Goal: Task Accomplishment & Management: Manage account settings

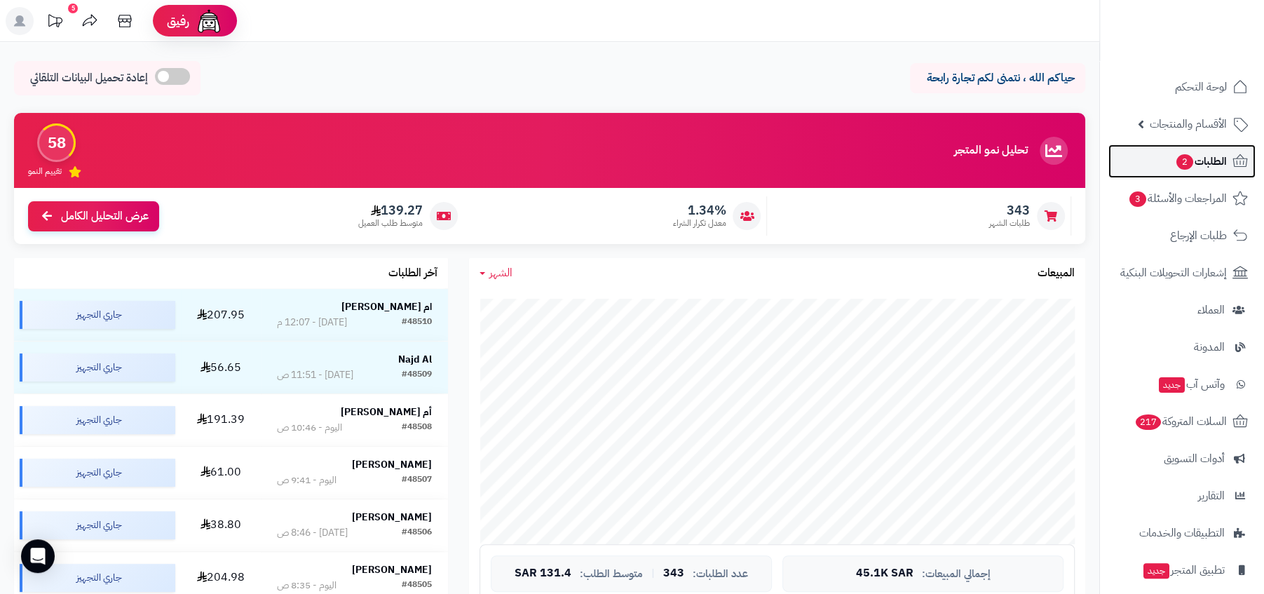
click at [1221, 168] on span "الطلبات 2" at bounding box center [1201, 161] width 52 height 20
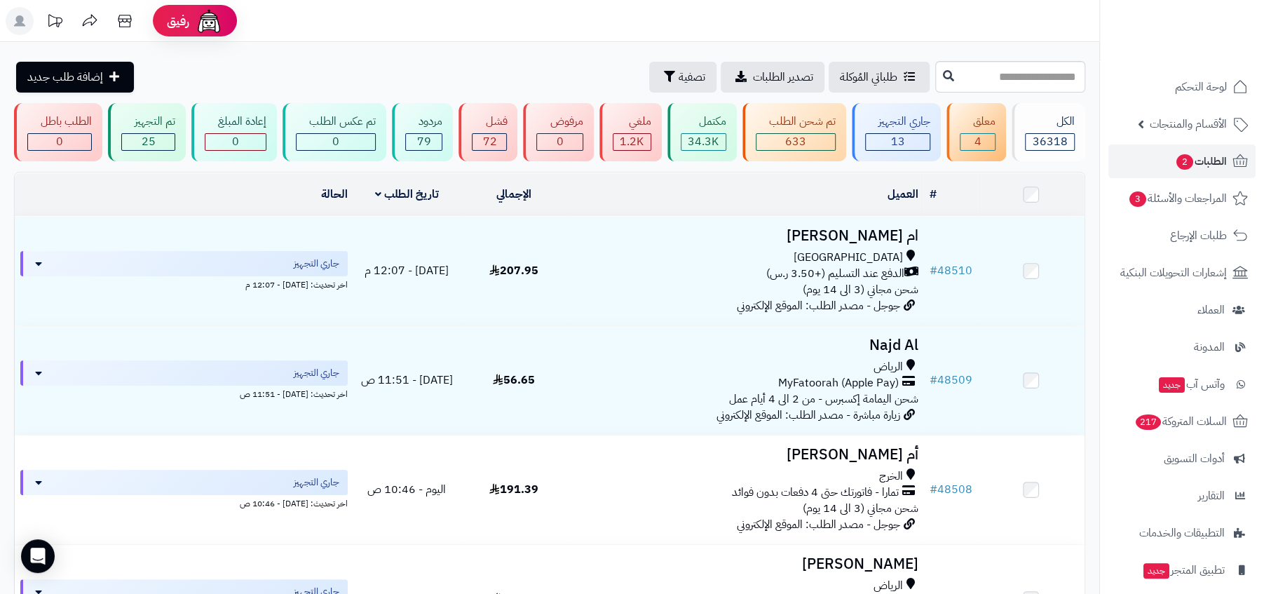
click at [728, 23] on header "رفيق ! الطلبات معالجة مكتمل إرجاع المنتجات العملاء المتواجدون الان 49395 عملاء …" at bounding box center [632, 21] width 1264 height 42
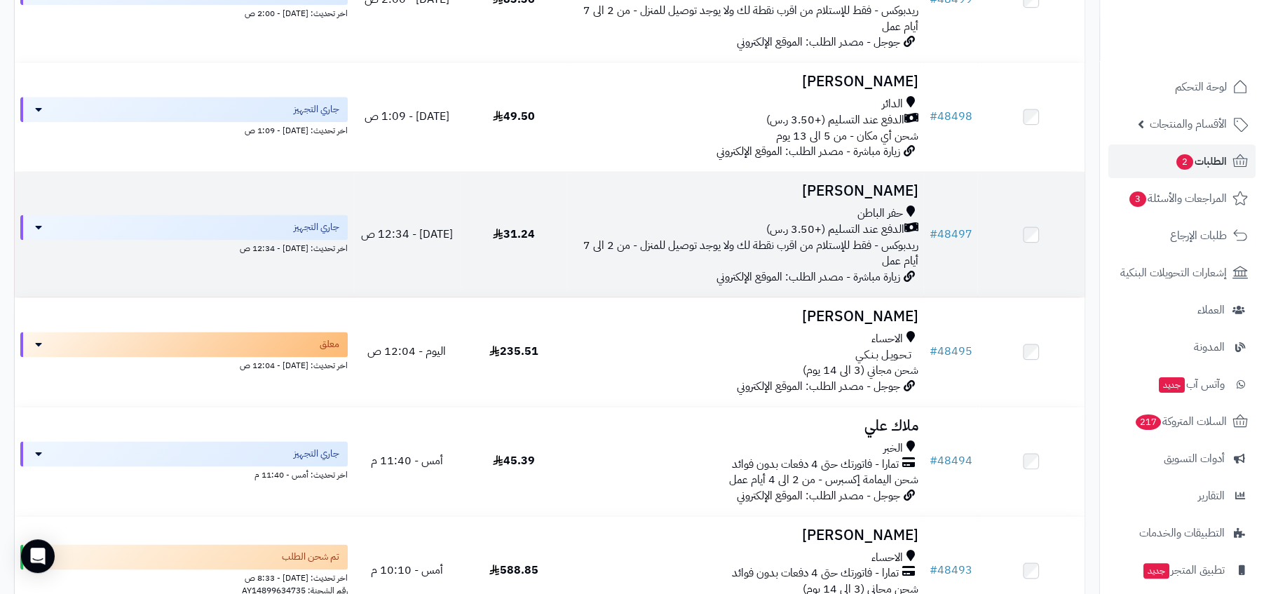
scroll to position [1622, 0]
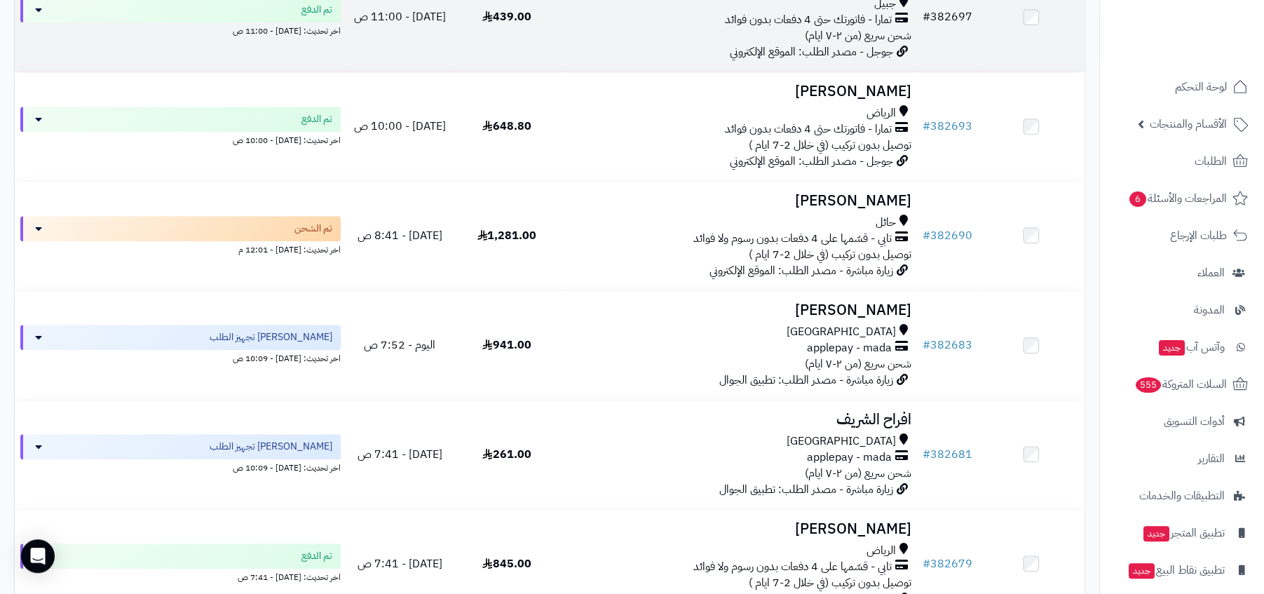
scroll to position [868, 0]
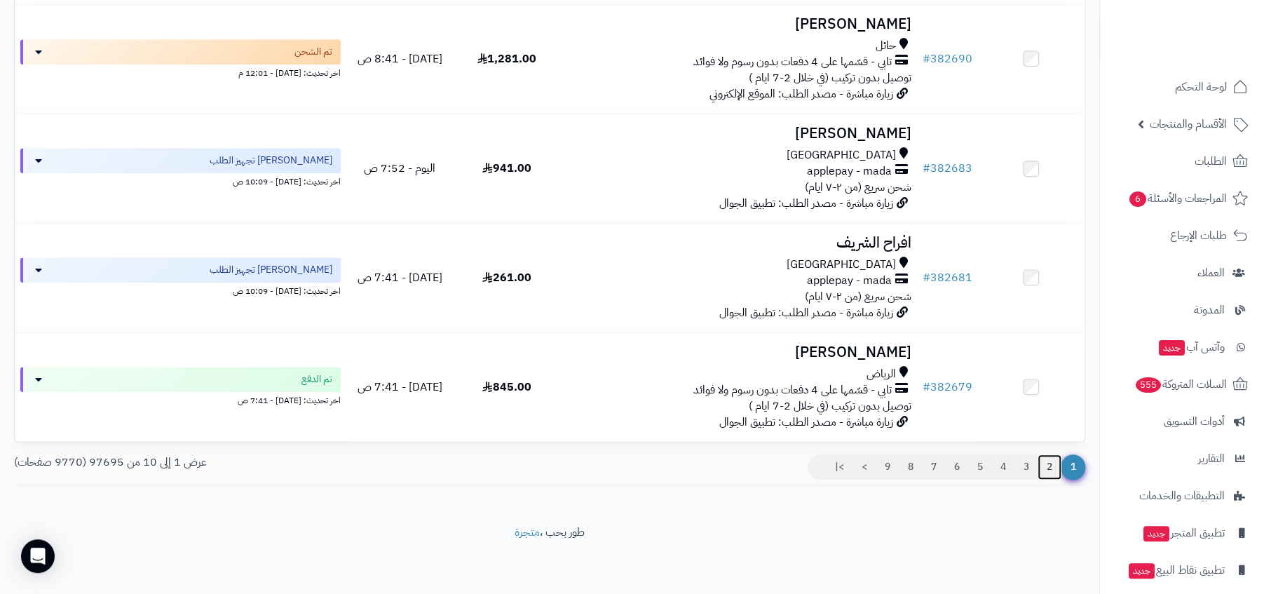
click at [1049, 471] on link "2" at bounding box center [1050, 466] width 24 height 25
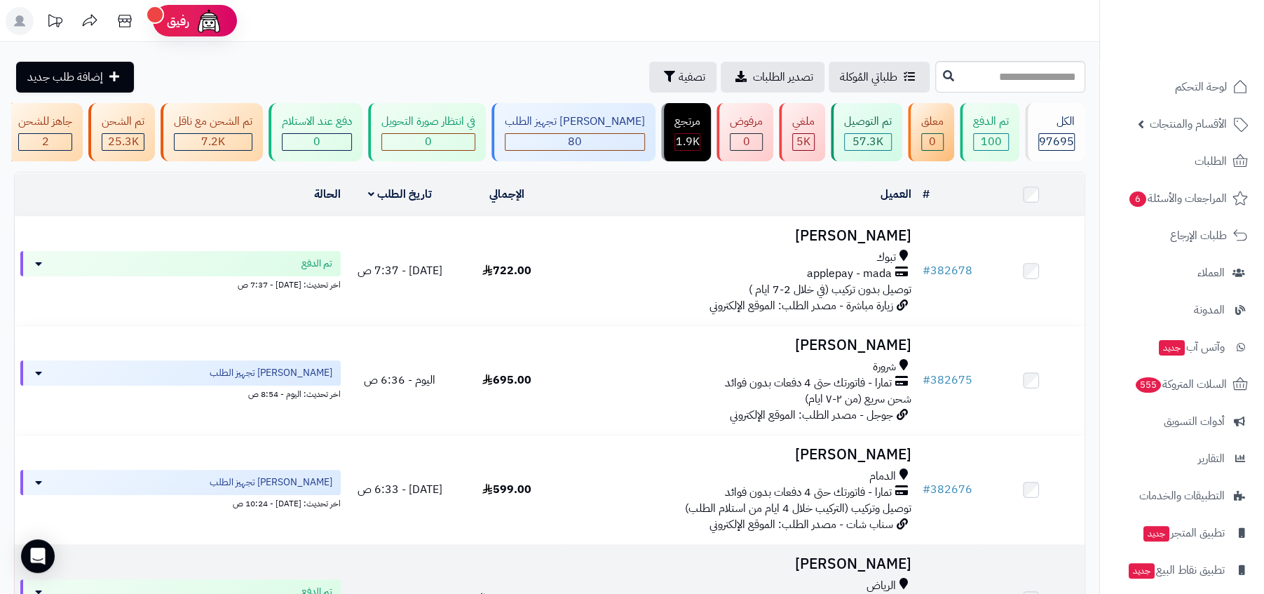
scroll to position [868, 0]
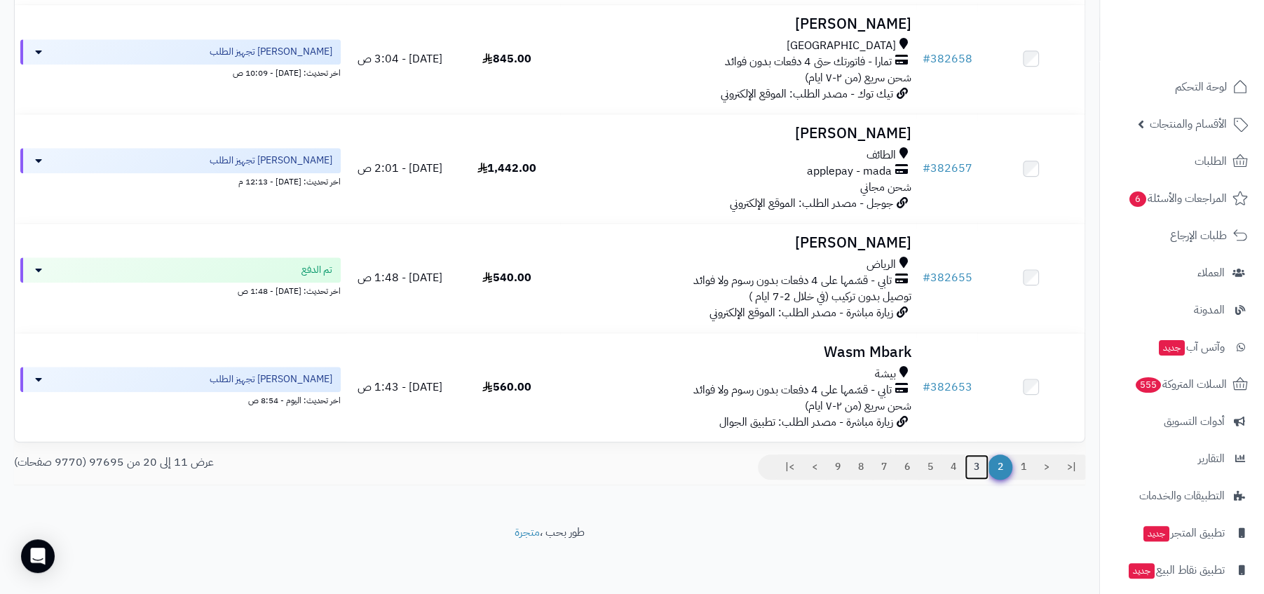
click at [975, 470] on link "3" at bounding box center [977, 466] width 24 height 25
